Goal: Information Seeking & Learning: Learn about a topic

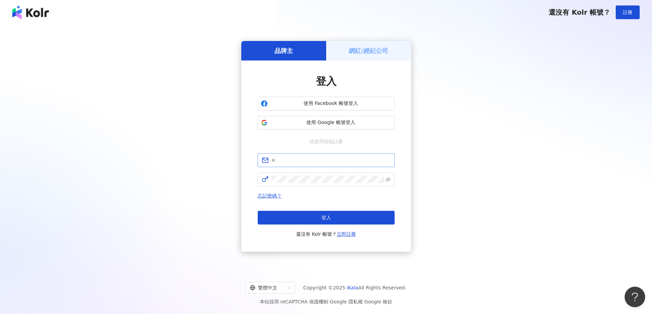
type input "**********"
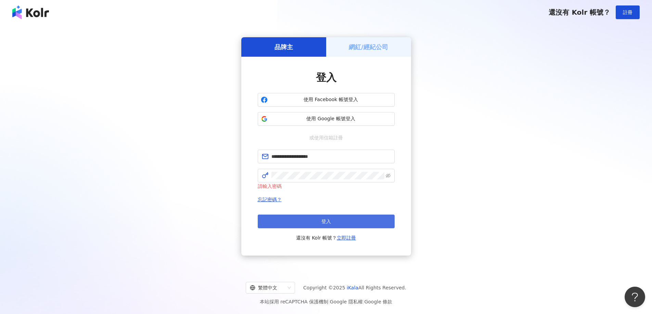
click at [331, 221] on button "登入" at bounding box center [326, 222] width 137 height 14
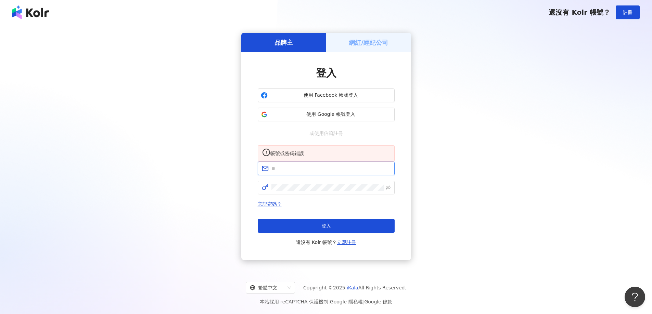
click at [305, 172] on input "text" at bounding box center [330, 169] width 119 height 8
type input "**********"
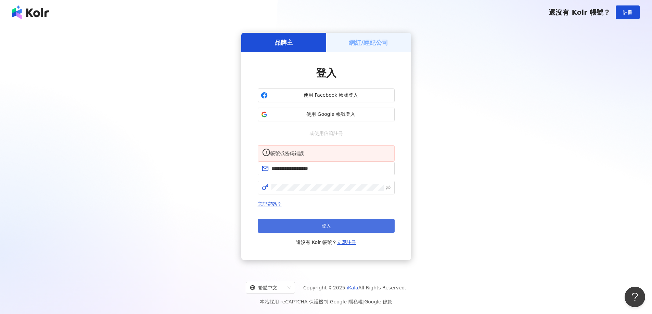
click at [314, 232] on button "登入" at bounding box center [326, 226] width 137 height 14
click at [298, 176] on span at bounding box center [326, 169] width 137 height 14
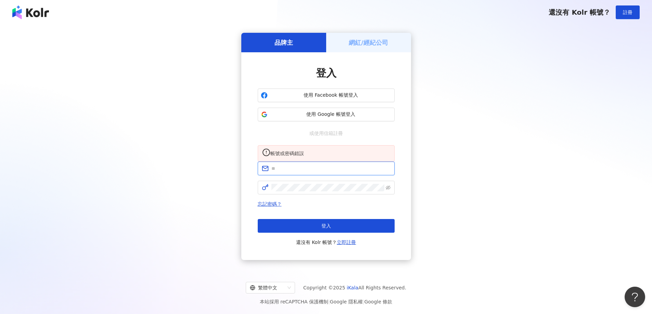
click at [297, 172] on input "text" at bounding box center [330, 169] width 119 height 8
type input "**********"
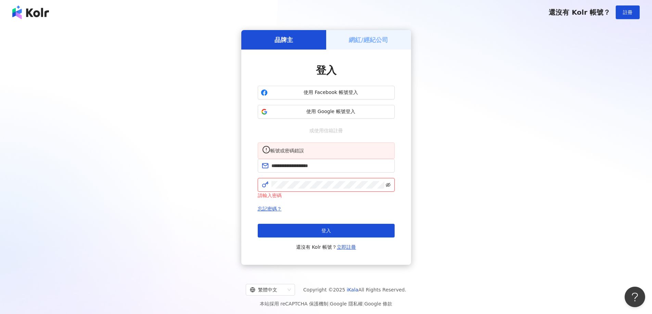
click at [387, 187] on icon "eye-invisible" at bounding box center [388, 185] width 5 height 5
click at [334, 238] on button "登入" at bounding box center [326, 231] width 137 height 14
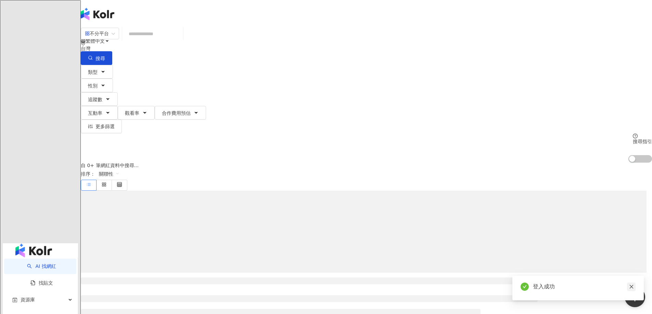
click at [630, 288] on icon "close" at bounding box center [631, 287] width 5 height 5
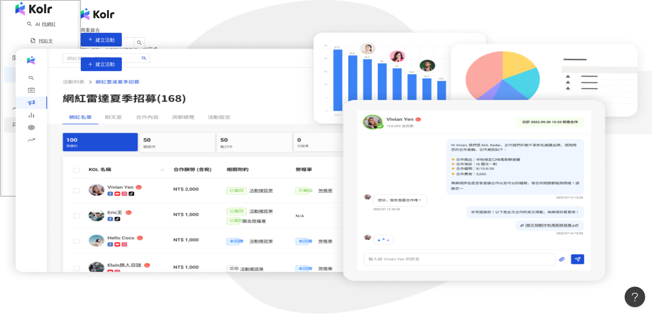
click at [34, 128] on span "競品分析" at bounding box center [30, 124] width 19 height 15
click at [35, 144] on link "品牌帳號分析" at bounding box center [45, 142] width 29 height 5
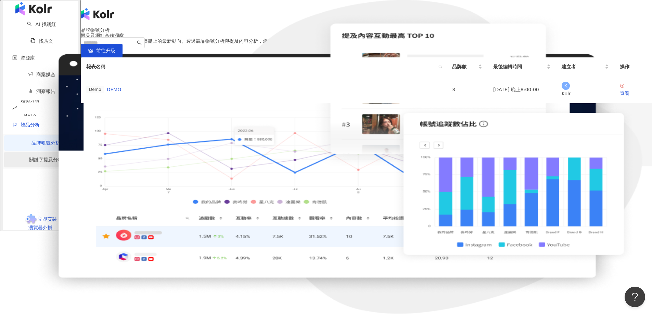
click at [31, 158] on link "關鍵字提及分析" at bounding box center [46, 159] width 34 height 5
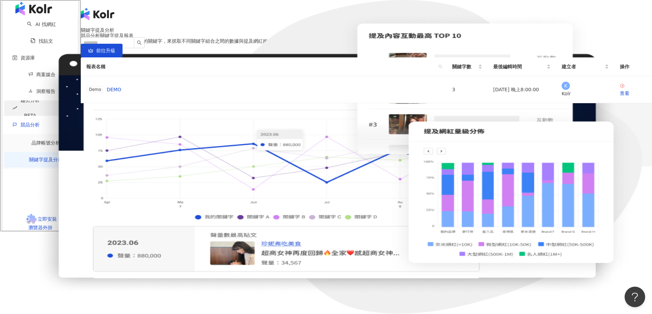
click at [32, 113] on span "趨勢分析 BETA" at bounding box center [30, 108] width 19 height 31
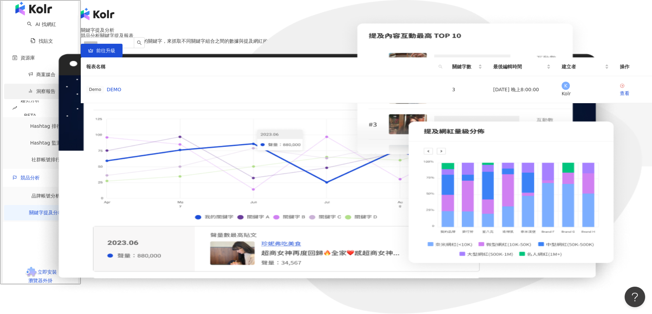
click at [29, 94] on link "洞察報告" at bounding box center [41, 91] width 27 height 5
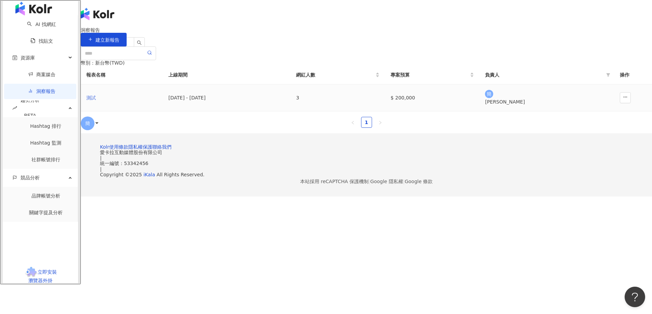
click at [157, 102] on div "測試" at bounding box center [121, 98] width 71 height 8
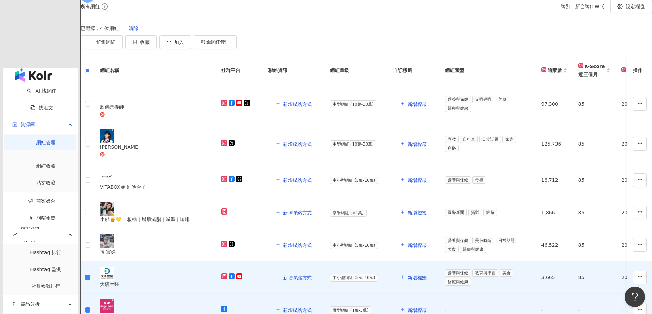
scroll to position [99, 0]
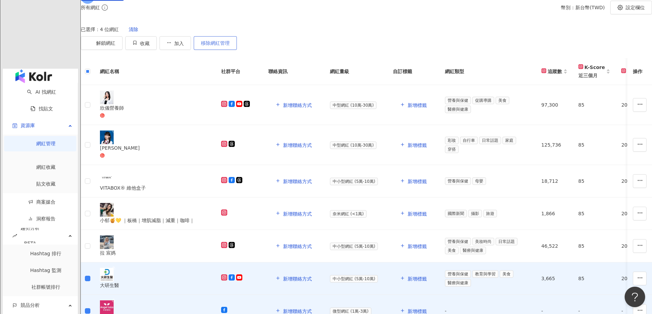
click at [230, 46] on span "移除網紅管理" at bounding box center [215, 42] width 29 height 5
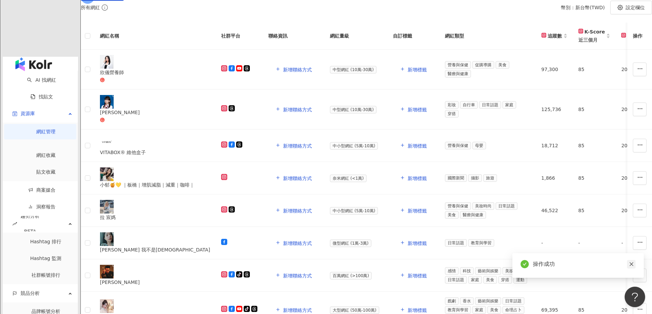
click at [632, 263] on icon "close" at bounding box center [631, 264] width 5 height 5
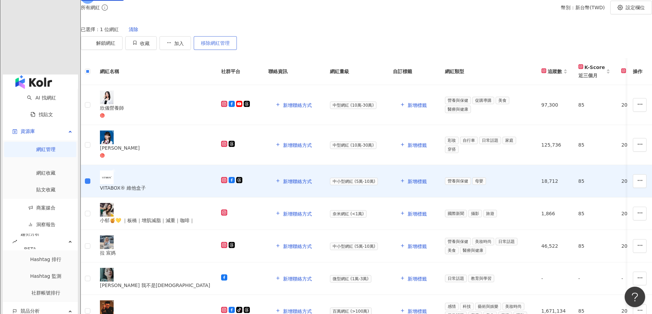
click at [237, 50] on button "移除網紅管理" at bounding box center [215, 43] width 43 height 14
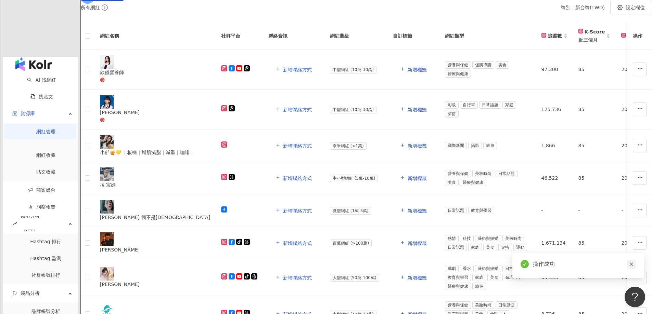
click at [631, 265] on icon "close" at bounding box center [631, 264] width 5 height 5
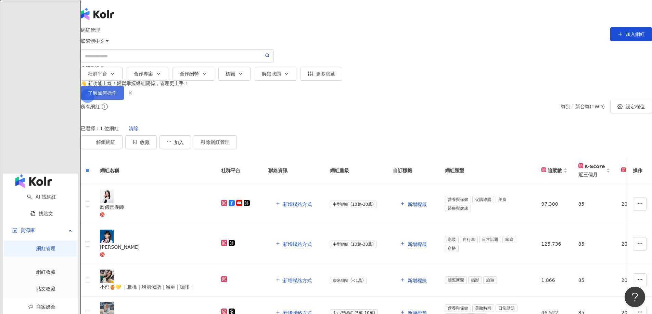
scroll to position [34, 0]
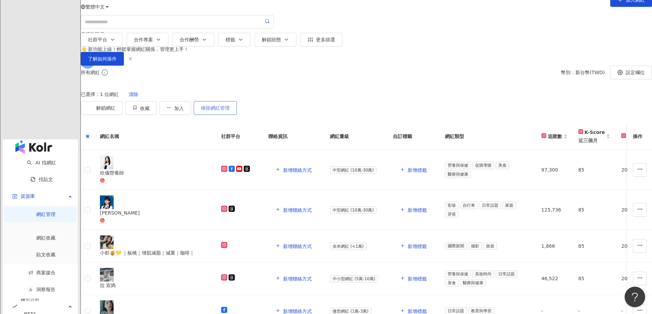
click at [230, 111] on span "移除網紅管理" at bounding box center [215, 107] width 29 height 5
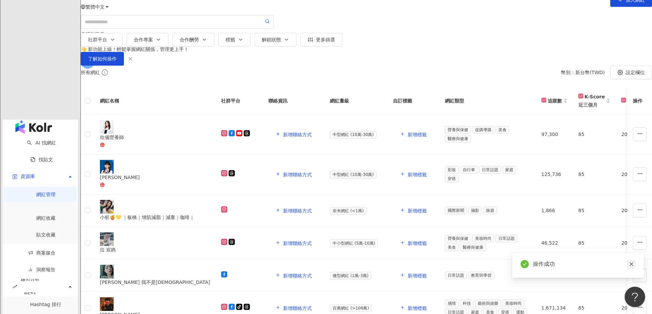
click at [633, 267] on link at bounding box center [631, 264] width 9 height 9
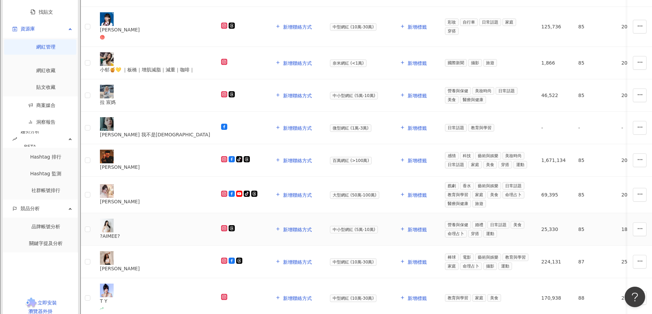
scroll to position [308, 0]
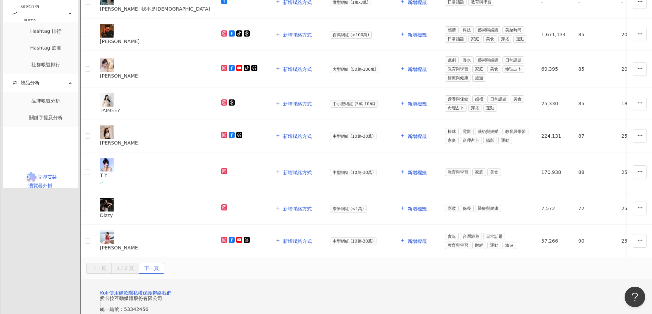
click at [159, 263] on span "下一頁" at bounding box center [151, 268] width 14 height 11
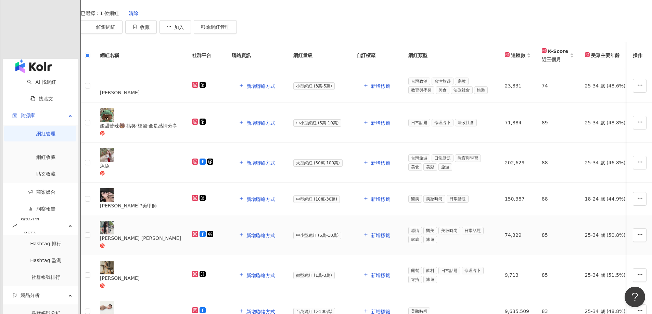
scroll to position [99, 0]
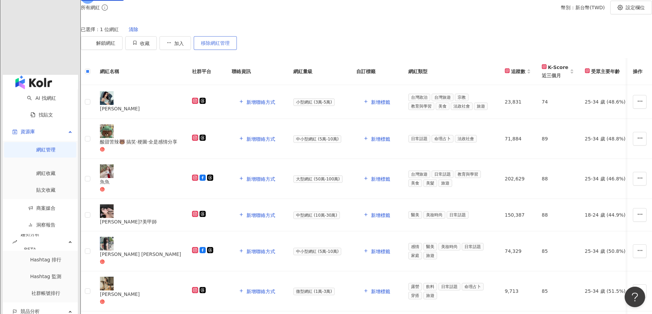
click at [230, 46] on span "移除網紅管理" at bounding box center [215, 42] width 29 height 5
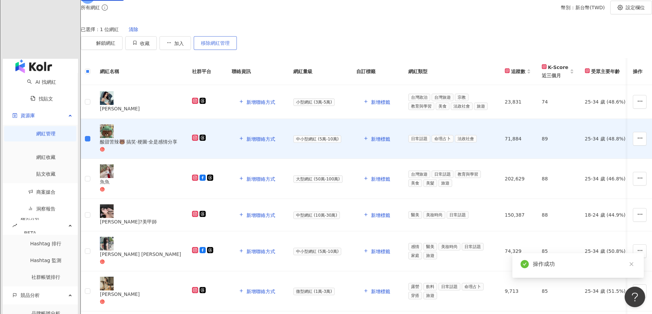
click at [230, 46] on span "移除網紅管理" at bounding box center [215, 42] width 29 height 5
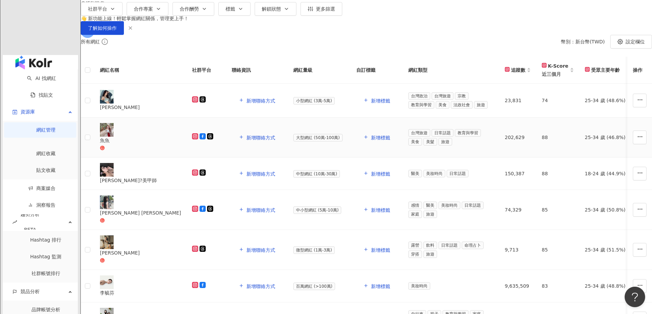
scroll to position [0, 0]
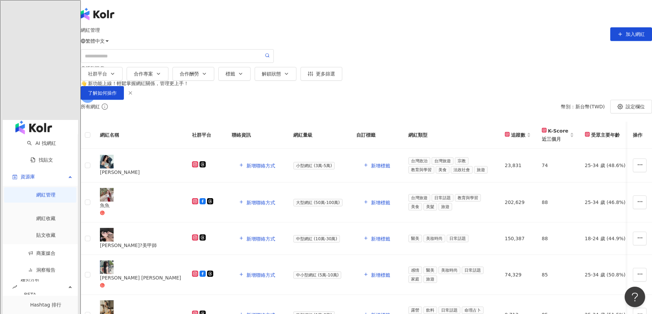
click at [626, 203] on main "網紅管理 加入網紅 社群平台 合作專案 合作酬勞 標籤 解鎖狀態 更多篩選 👋 新功能上線！輕鬆掌握網紅關係，管理更上手！ 了解如何操作 所有網紅 幣別 ： …" at bounding box center [366, 273] width 571 height 492
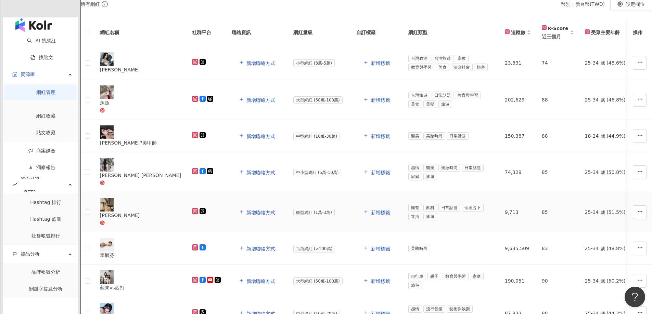
scroll to position [171, 0]
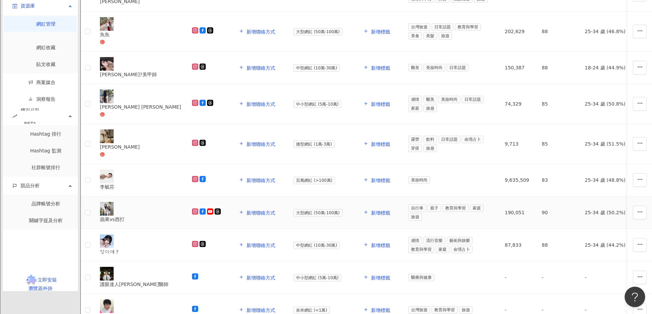
click at [181, 216] on div "蘋果vs西打" at bounding box center [140, 220] width 81 height 8
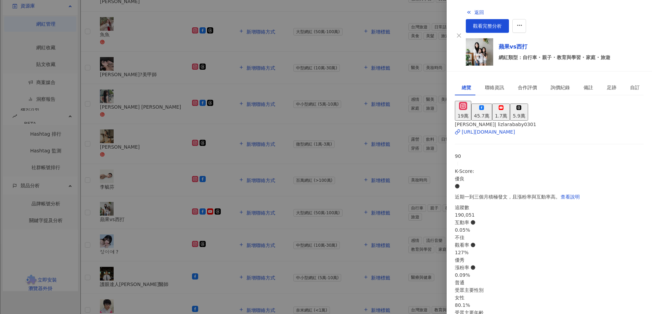
click at [240, 173] on div at bounding box center [326, 157] width 652 height 314
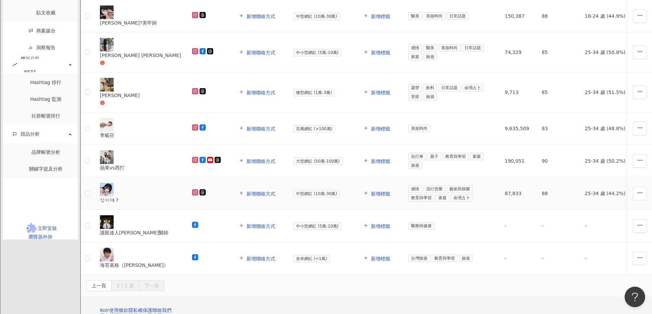
scroll to position [257, 0]
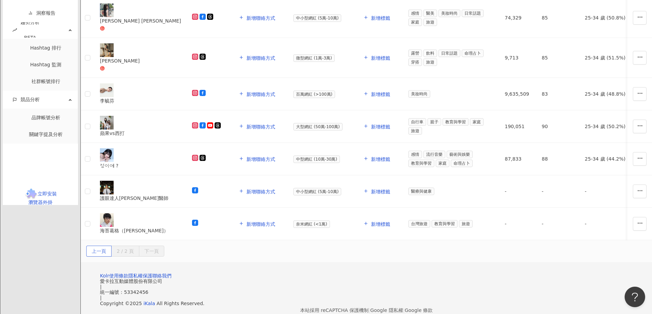
click at [112, 246] on button "上一頁" at bounding box center [98, 251] width 25 height 11
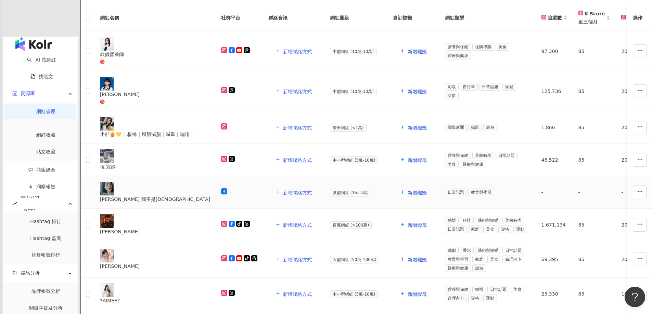
scroll to position [86, 0]
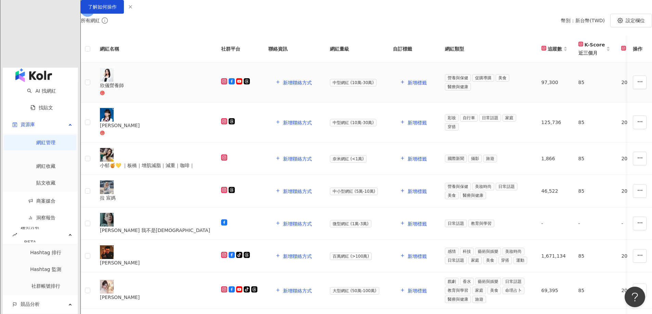
click at [210, 89] on div "欣儀營養師" at bounding box center [155, 86] width 110 height 8
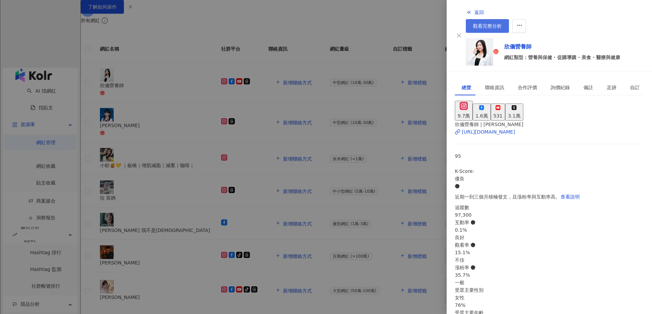
click at [502, 23] on span "觀看完整分析" at bounding box center [487, 25] width 29 height 5
click at [401, 46] on div at bounding box center [326, 157] width 652 height 314
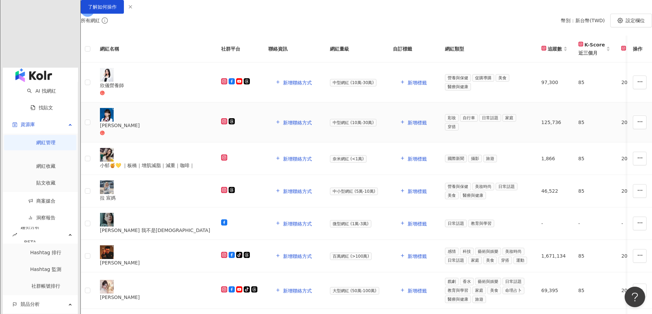
click at [208, 129] on div "林海兒" at bounding box center [155, 126] width 110 height 8
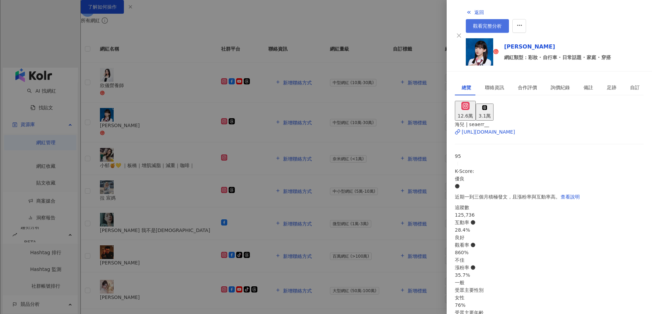
click at [509, 19] on link "觀看完整分析" at bounding box center [487, 26] width 43 height 14
click at [374, 53] on div at bounding box center [326, 157] width 652 height 314
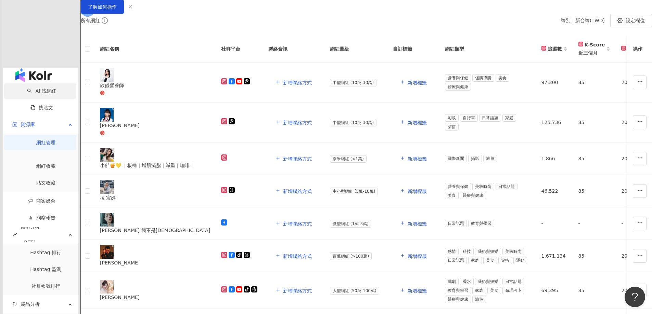
click at [38, 88] on link "AI 找網紅" at bounding box center [41, 90] width 29 height 5
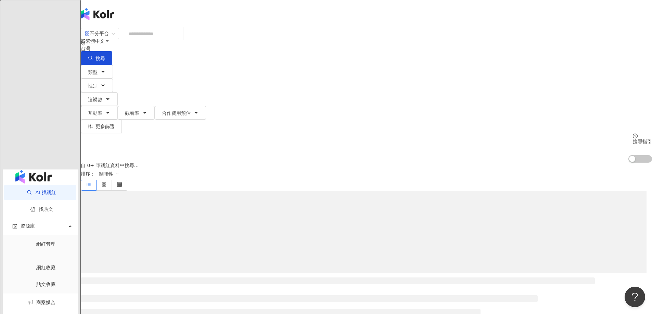
click at [180, 39] on input "search" at bounding box center [152, 33] width 55 height 13
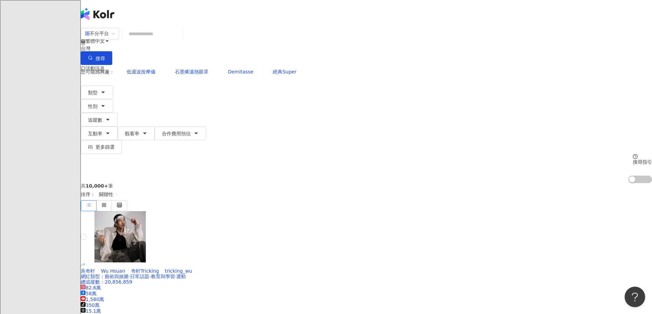
type input "**"
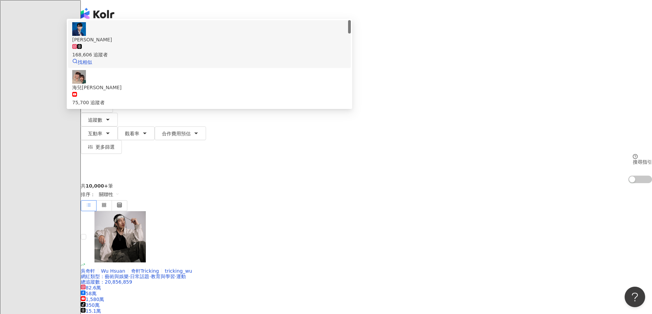
click at [283, 59] on div "168,606 追蹤者" at bounding box center [209, 50] width 274 height 15
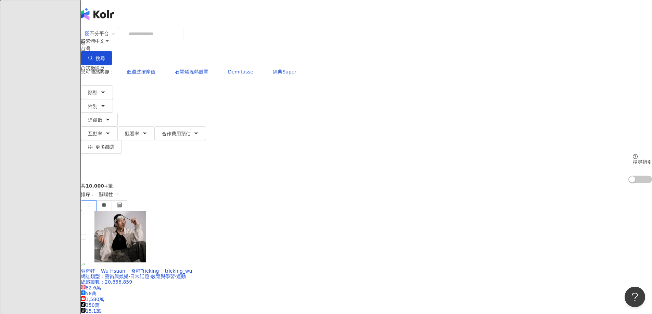
click at [180, 40] on input "search" at bounding box center [152, 33] width 55 height 13
paste input "**"
type input "**"
click at [180, 40] on input "**" at bounding box center [152, 33] width 55 height 13
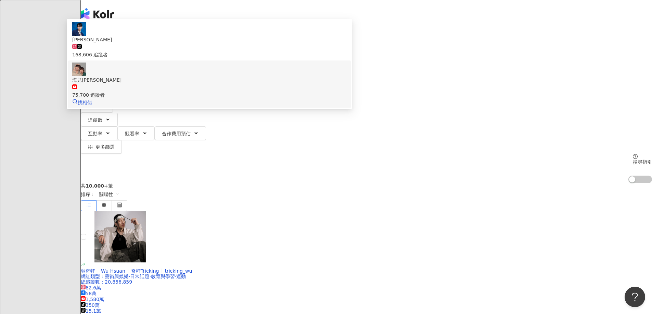
click at [283, 84] on div "海兒[PERSON_NAME]" at bounding box center [209, 80] width 274 height 8
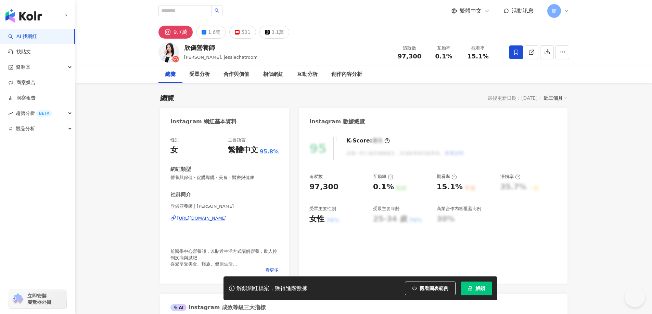
click at [478, 290] on span "解鎖" at bounding box center [480, 288] width 10 height 5
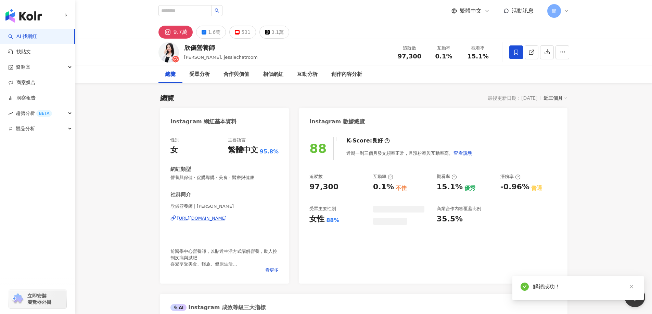
click at [630, 287] on icon "close" at bounding box center [631, 287] width 5 height 5
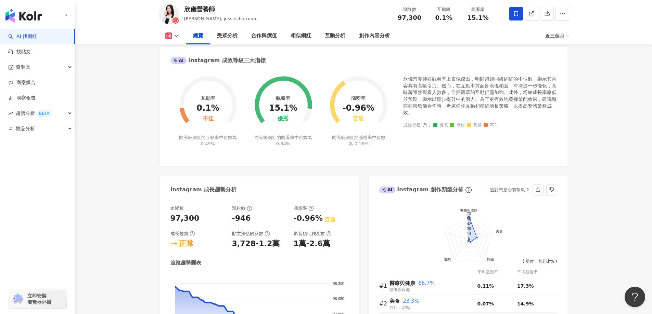
scroll to position [239, 0]
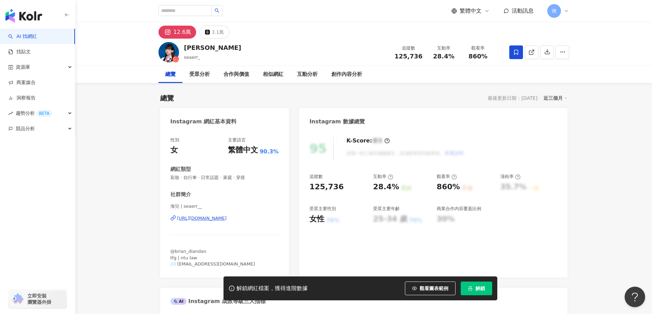
click at [482, 288] on span "解鎖" at bounding box center [480, 288] width 10 height 5
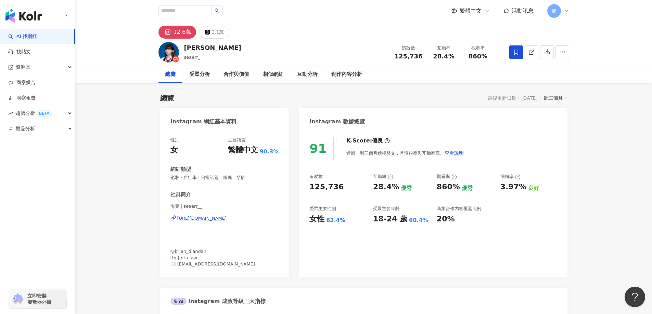
click at [633, 286] on body "AI 找網紅 找貼文 資源庫 商案媒合 洞察報告 趨勢分析 BETA 競品分析 立即安裝 瀏覽器外掛 繁體中文 活動訊息 簡 12.6萬 3.1萬 林海兒 s…" at bounding box center [326, 157] width 652 height 314
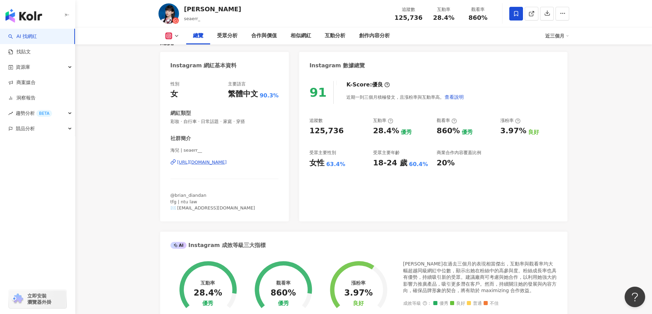
scroll to position [68, 0]
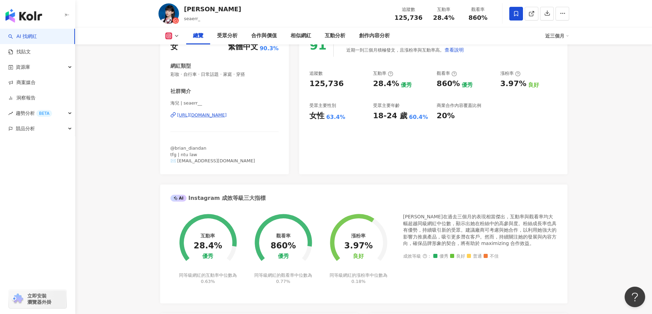
scroll to position [137, 0]
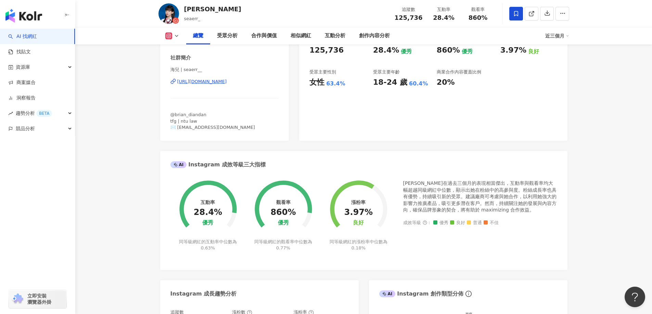
click at [202, 82] on div "https://www.instagram.com/seaerr__/" at bounding box center [202, 82] width 50 height 6
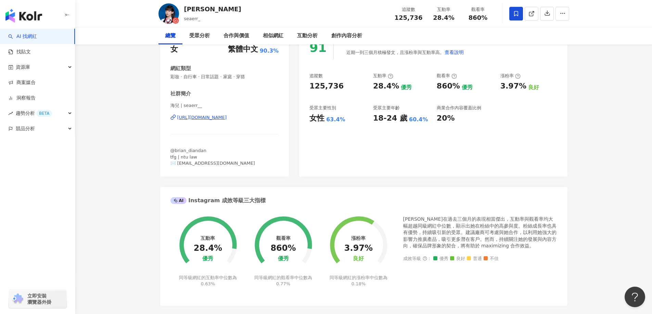
scroll to position [0, 0]
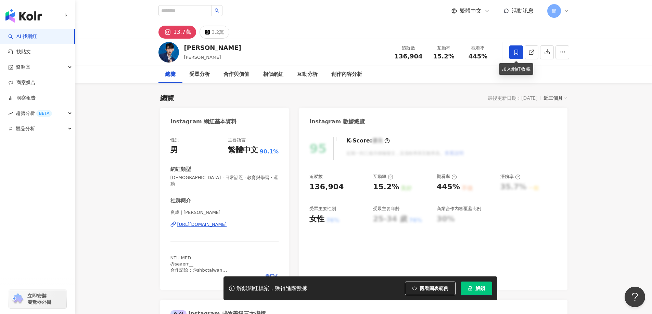
click at [514, 55] on icon at bounding box center [516, 52] width 6 height 6
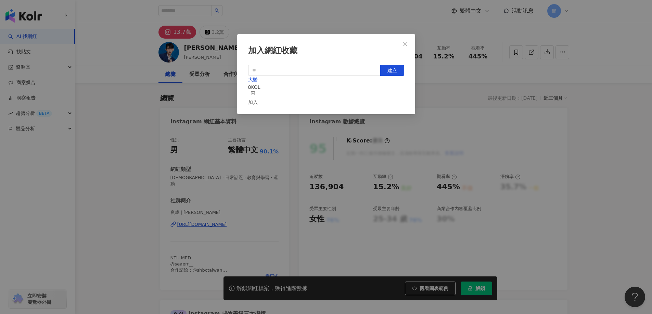
click at [255, 94] on icon "button" at bounding box center [252, 93] width 5 height 5
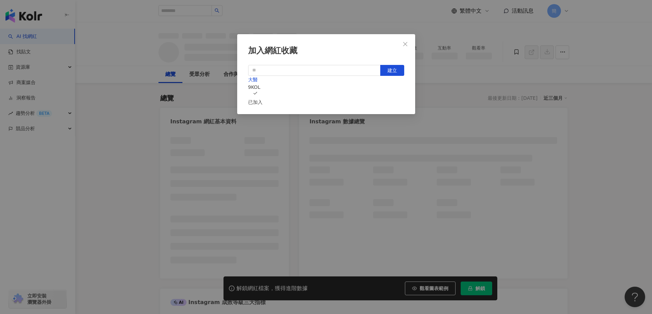
click at [405, 45] on icon "close" at bounding box center [404, 43] width 5 height 5
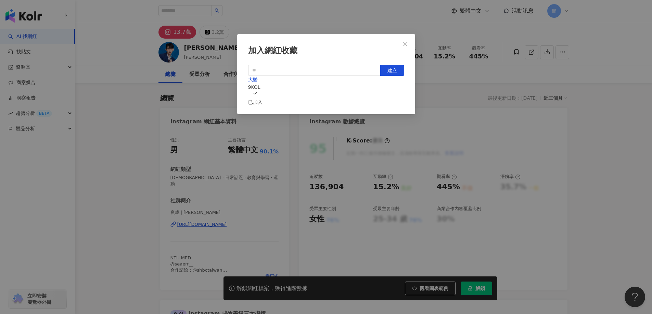
click at [402, 47] on div "加入網紅收藏 建立 大醫 9 KOL 已加入" at bounding box center [326, 157] width 652 height 314
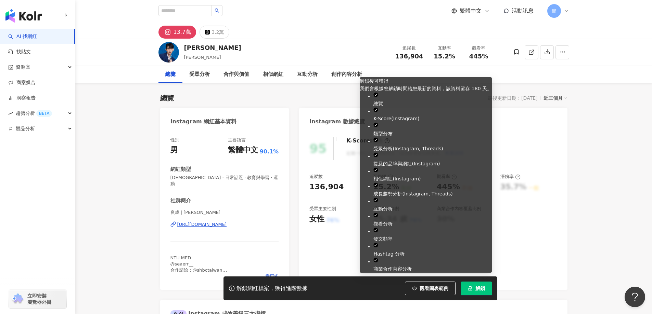
click at [481, 290] on span "解鎖" at bounding box center [480, 288] width 10 height 5
